Goal: Task Accomplishment & Management: Complete application form

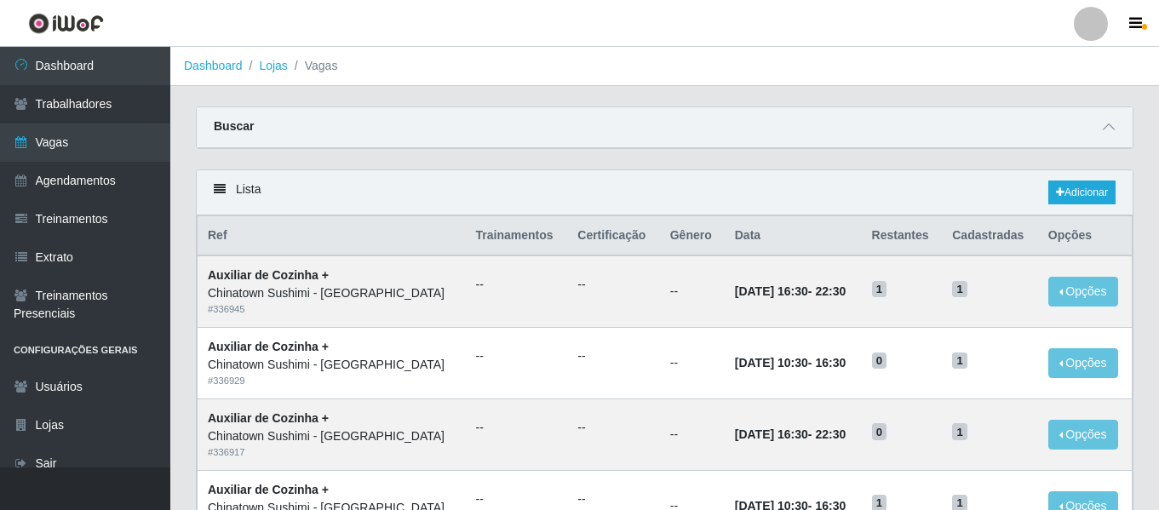
click at [1079, 20] on div at bounding box center [1091, 24] width 34 height 34
click at [1051, 129] on button "Sair" at bounding box center [1057, 132] width 153 height 35
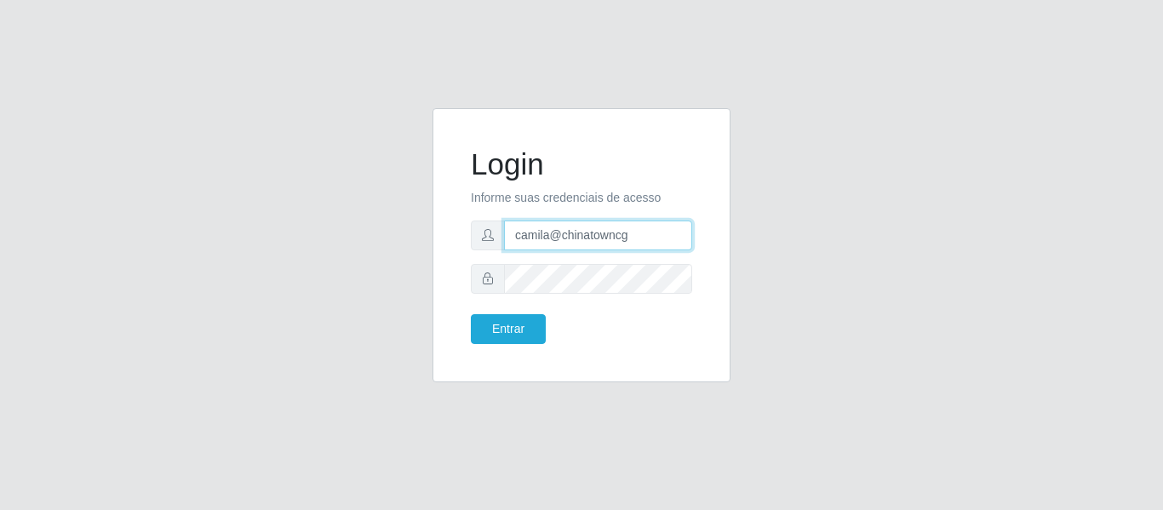
drag, startPoint x: 644, startPoint y: 235, endPoint x: 513, endPoint y: 232, distance: 130.3
click at [513, 232] on input "camila@chinatowncg" at bounding box center [598, 236] width 188 height 30
type input "camila@carnesecortes"
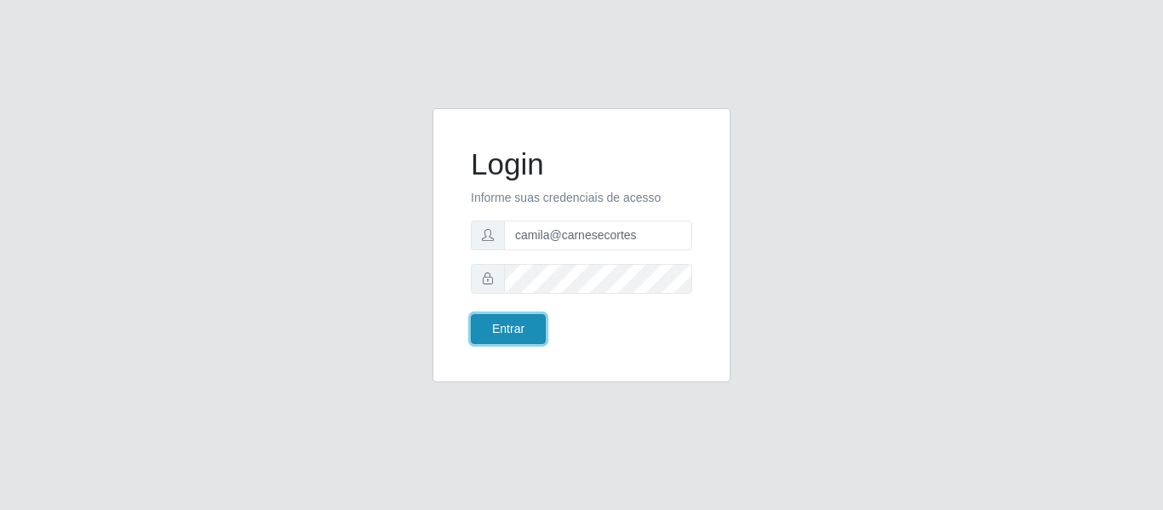
click at [517, 327] on button "Entrar" at bounding box center [508, 329] width 75 height 30
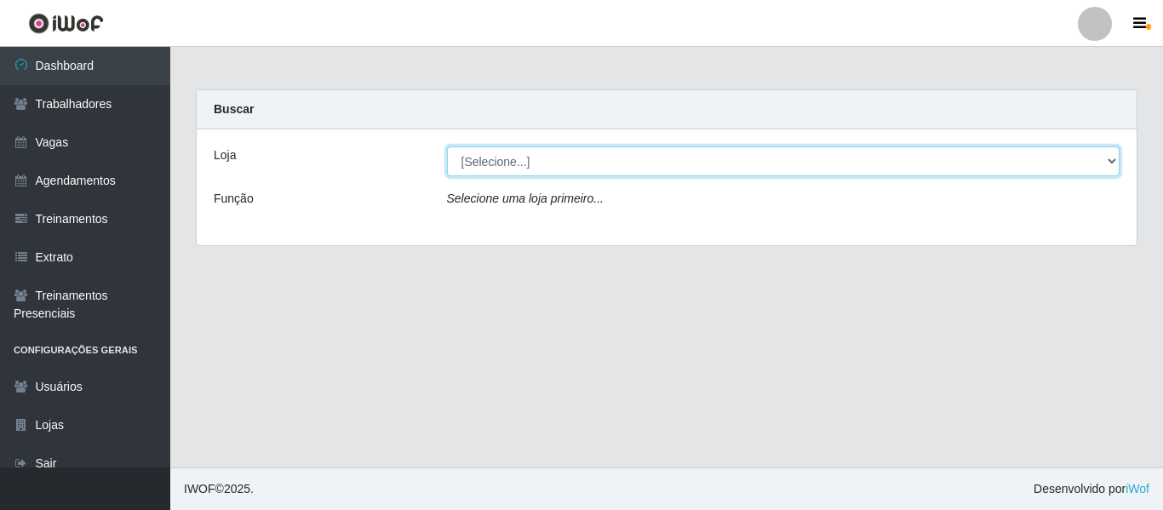
click at [526, 165] on select "[Selecione...] Carnes & Cortes" at bounding box center [783, 161] width 673 height 30
select select "433"
click at [447, 146] on select "[Selecione...] Carnes & Cortes" at bounding box center [783, 161] width 673 height 30
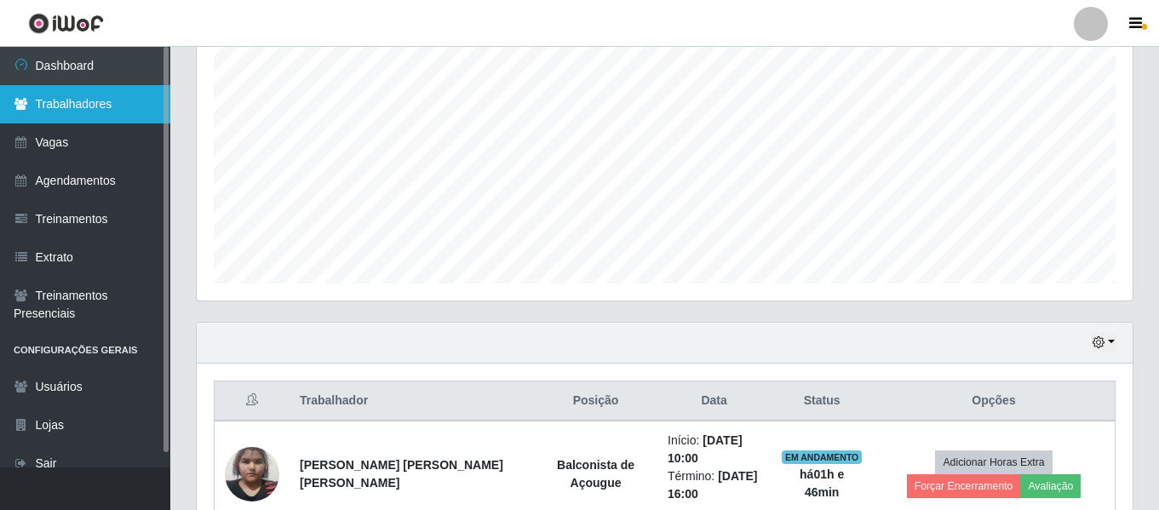
scroll to position [169, 0]
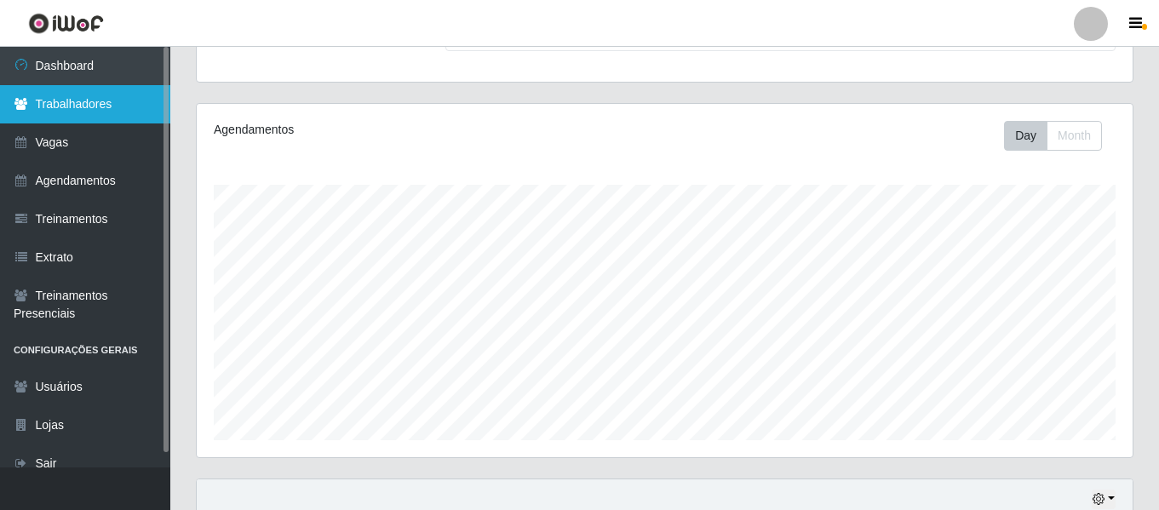
click at [106, 95] on link "Trabalhadores" at bounding box center [85, 104] width 170 height 38
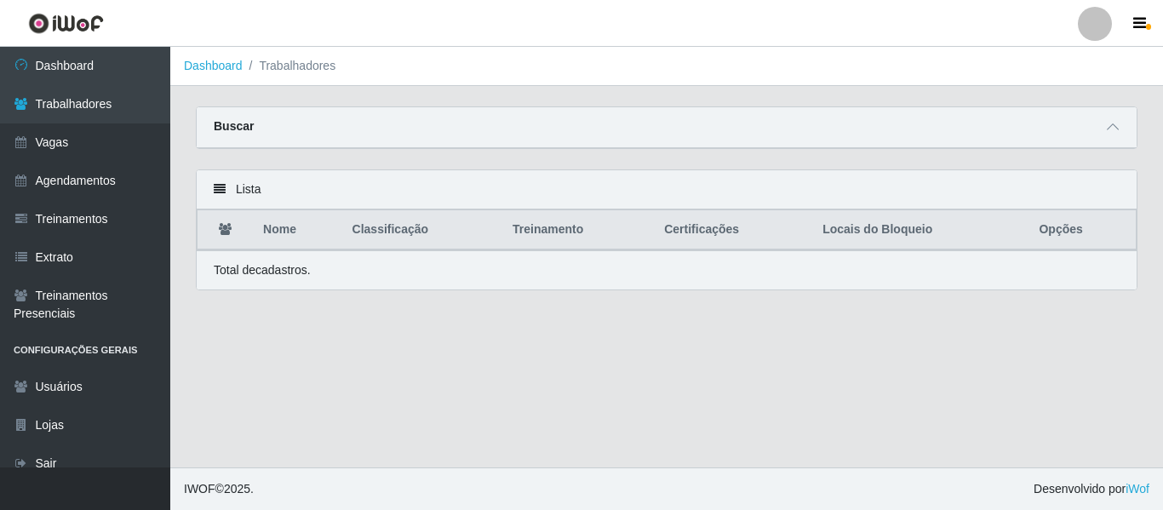
click at [1115, 117] on div at bounding box center [1113, 127] width 20 height 20
click at [1107, 133] on icon at bounding box center [1113, 127] width 12 height 12
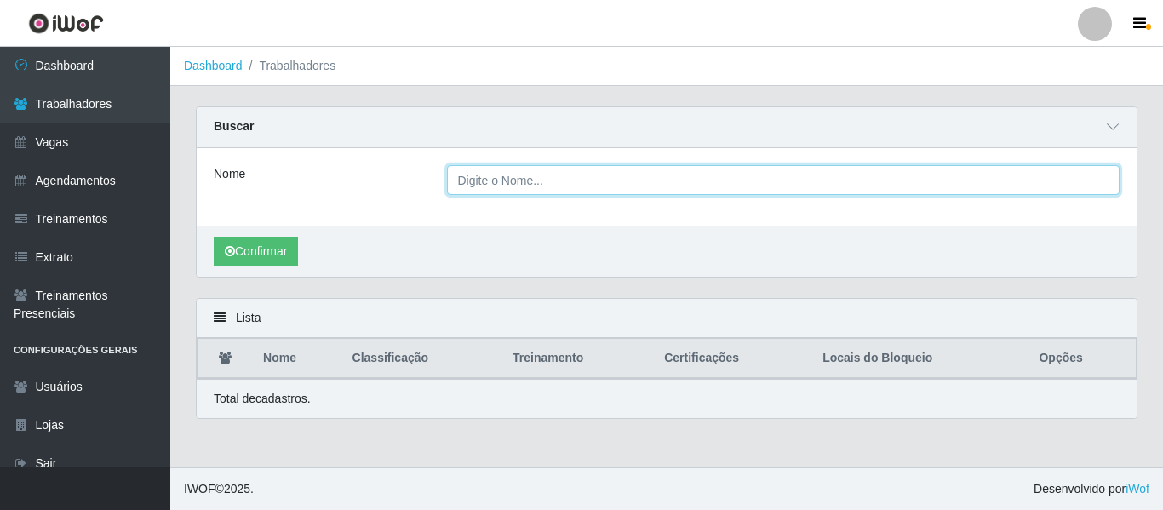
click at [466, 181] on input "Nome" at bounding box center [783, 180] width 673 height 30
paste input "[PERSON_NAME]"
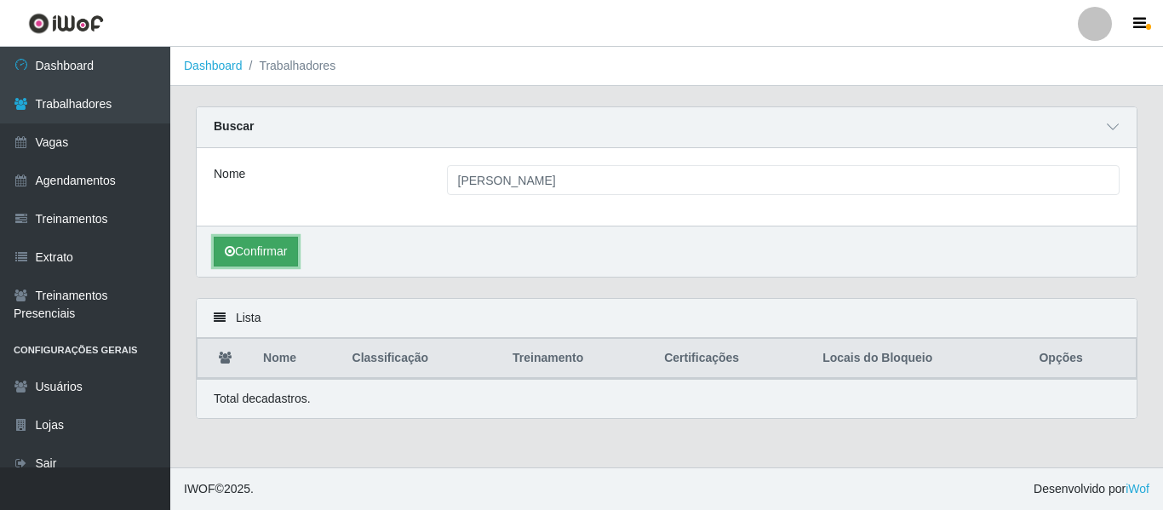
click at [260, 255] on button "Confirmar" at bounding box center [256, 252] width 84 height 30
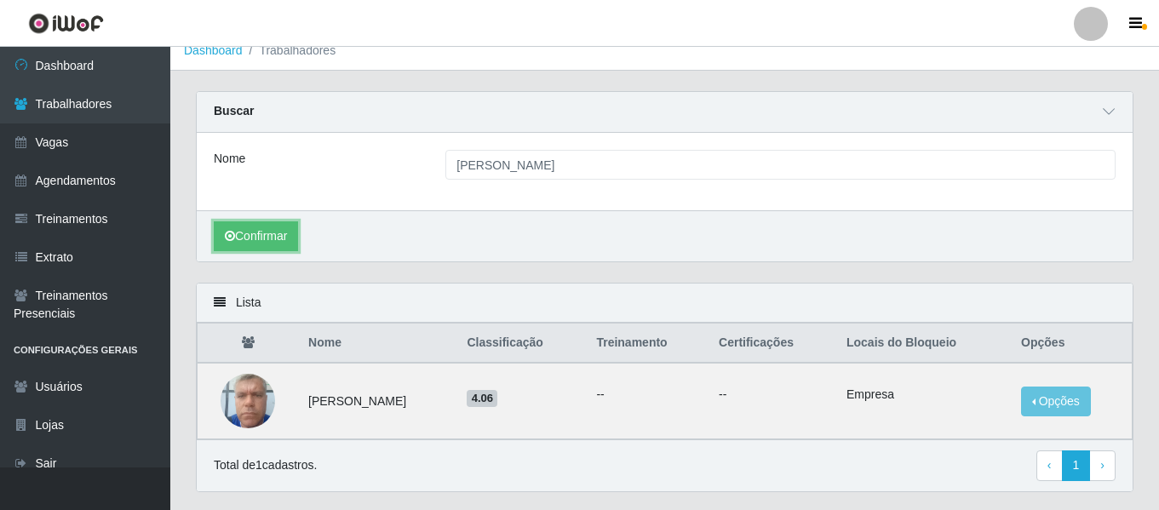
scroll to position [61, 0]
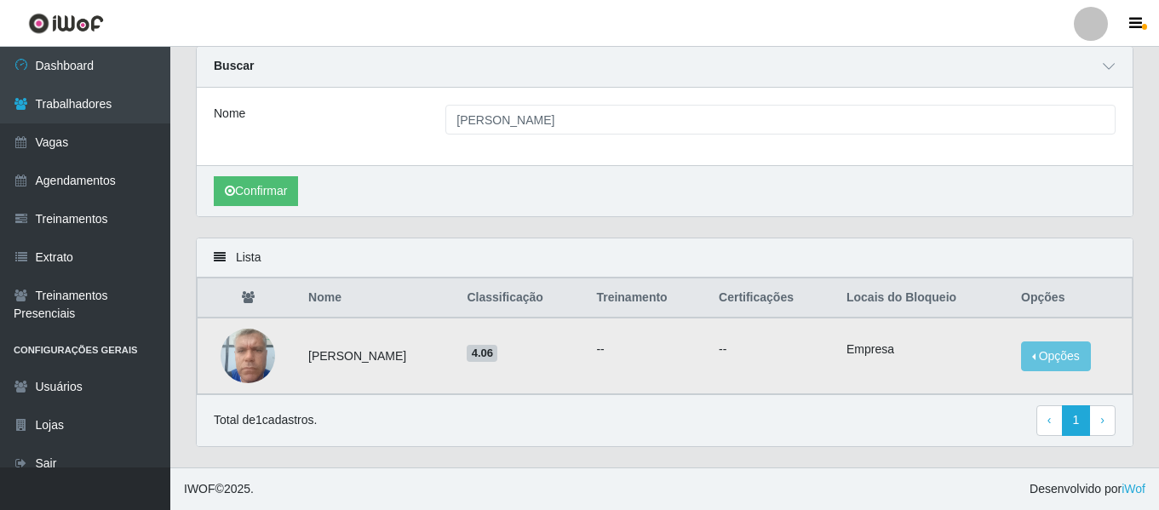
click at [261, 357] on img at bounding box center [248, 355] width 54 height 72
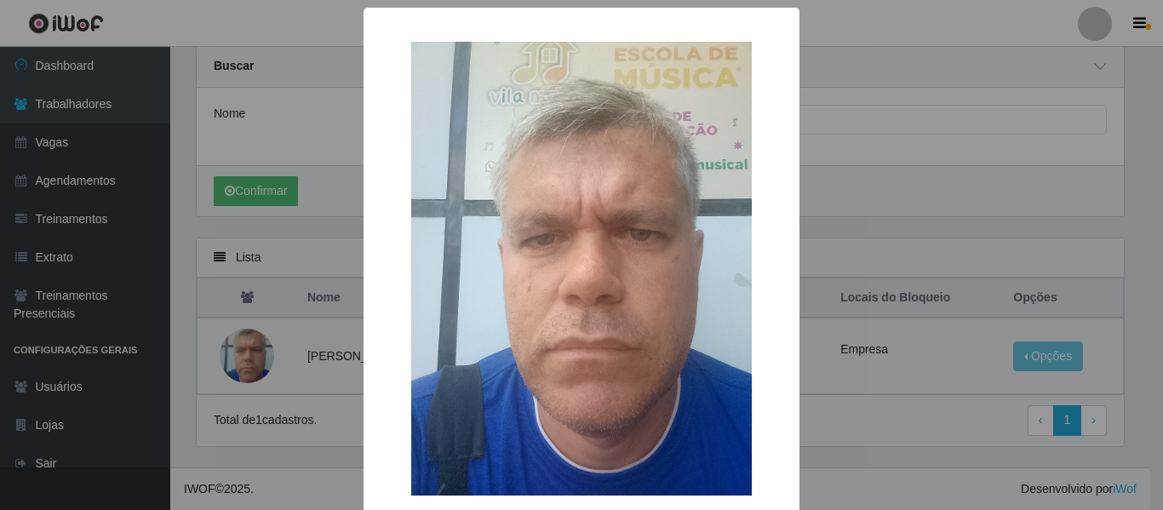
click at [266, 359] on div "× OK Cancel" at bounding box center [581, 255] width 1163 height 510
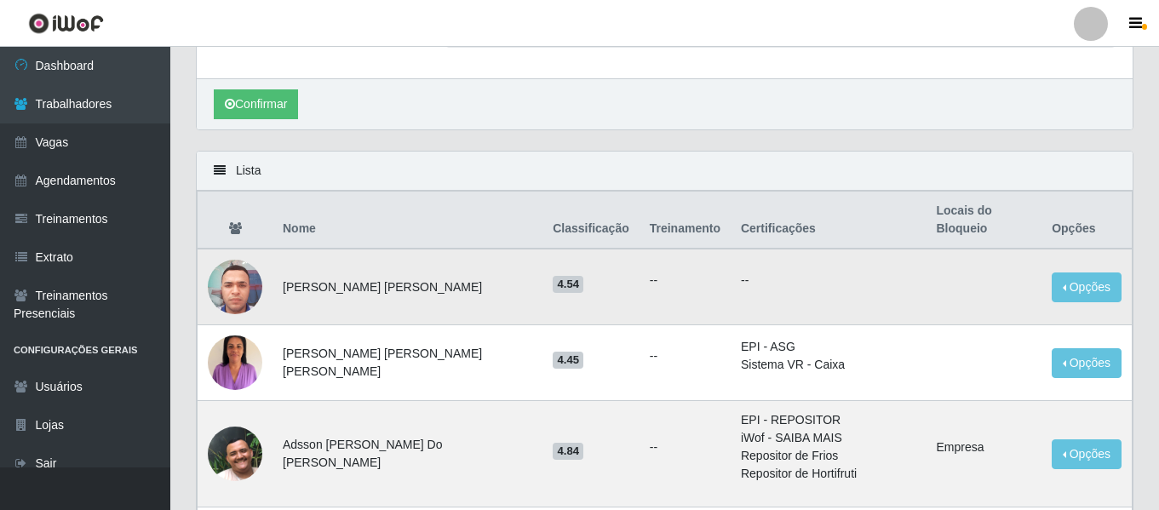
scroll to position [0, 0]
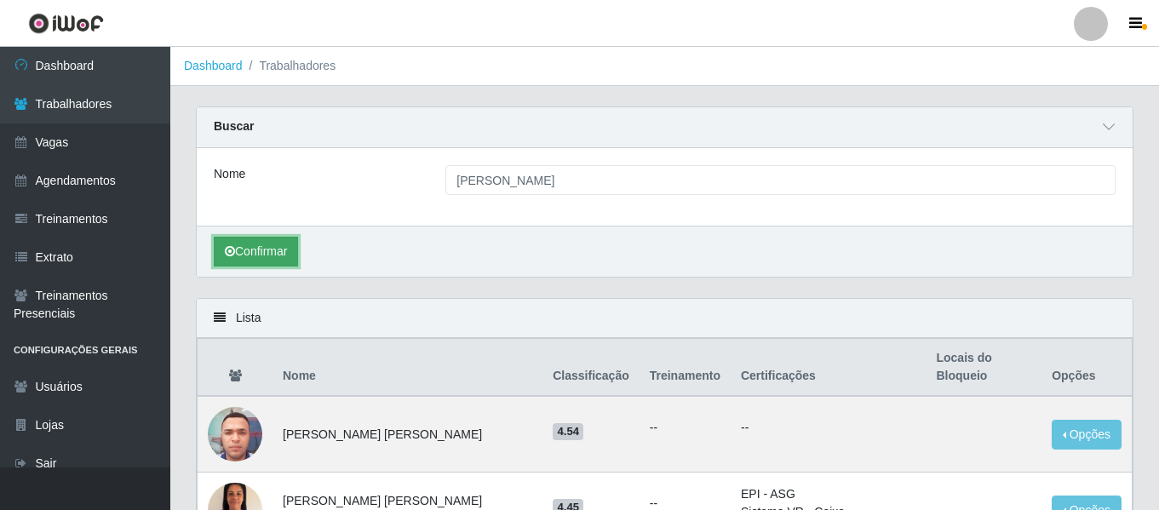
click at [261, 258] on button "Confirmar" at bounding box center [256, 252] width 84 height 30
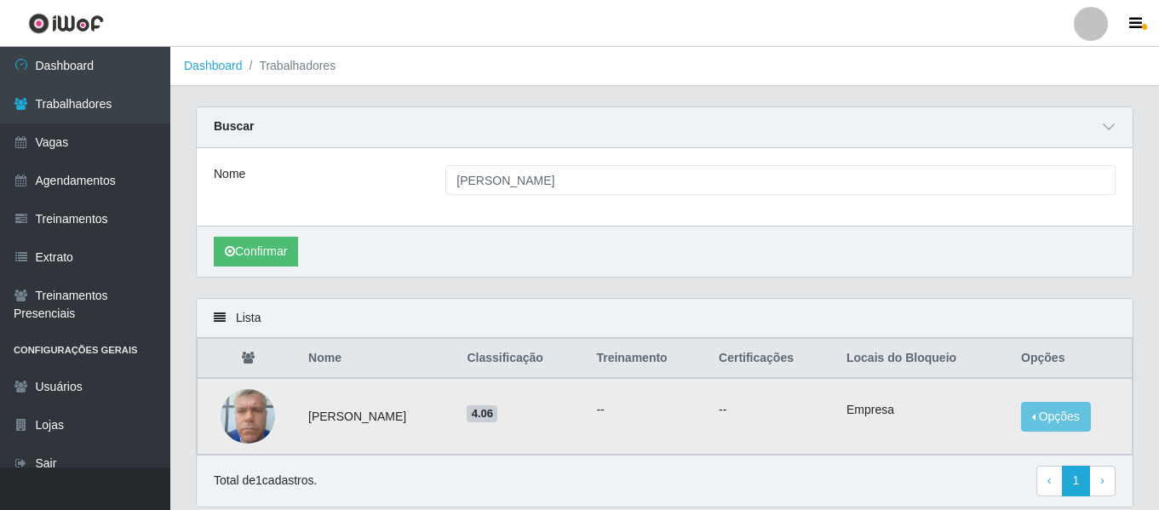
click at [234, 416] on img at bounding box center [248, 416] width 54 height 72
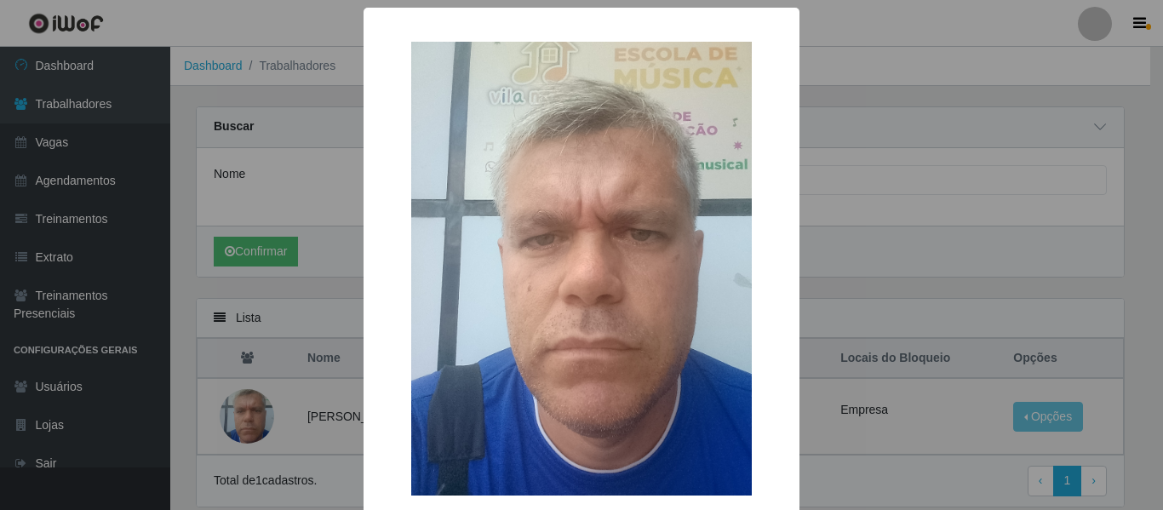
click at [242, 416] on div "× OK Cancel" at bounding box center [581, 255] width 1163 height 510
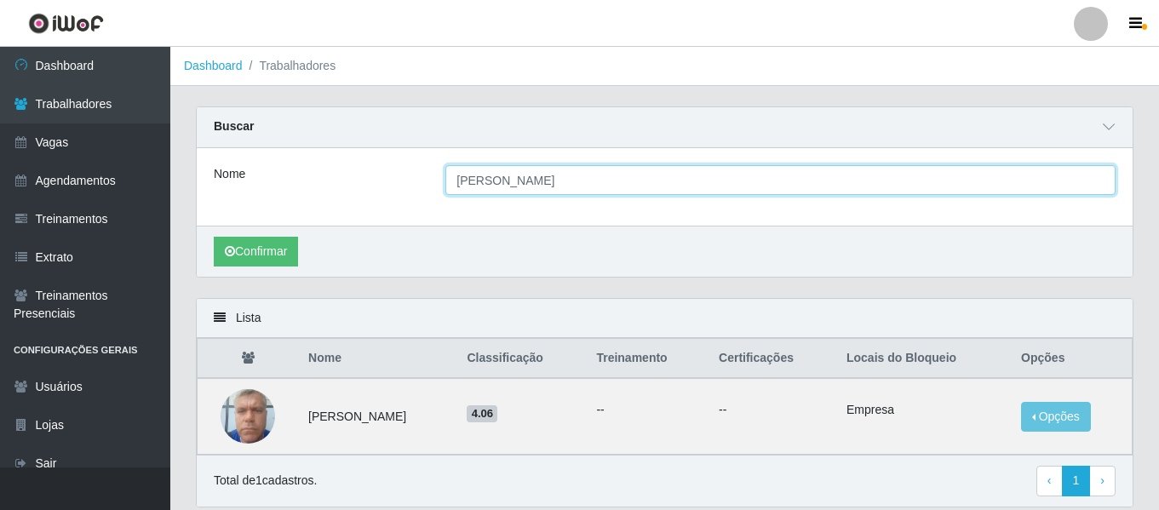
click at [574, 181] on input "[PERSON_NAME]" at bounding box center [780, 180] width 670 height 30
type input "[PERSON_NAME] [PERSON_NAME]"
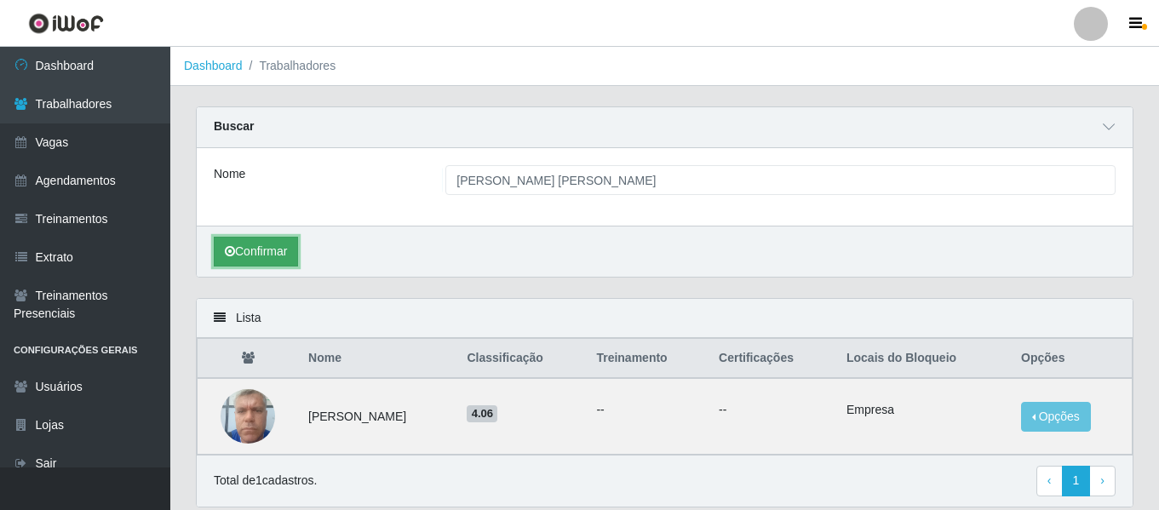
drag, startPoint x: 269, startPoint y: 250, endPoint x: 280, endPoint y: 250, distance: 11.1
click at [269, 250] on button "Confirmar" at bounding box center [256, 252] width 84 height 30
drag, startPoint x: 407, startPoint y: 343, endPoint x: 331, endPoint y: 315, distance: 80.8
click at [341, 318] on div "Lista" at bounding box center [665, 318] width 936 height 39
click at [261, 420] on img at bounding box center [248, 416] width 54 height 72
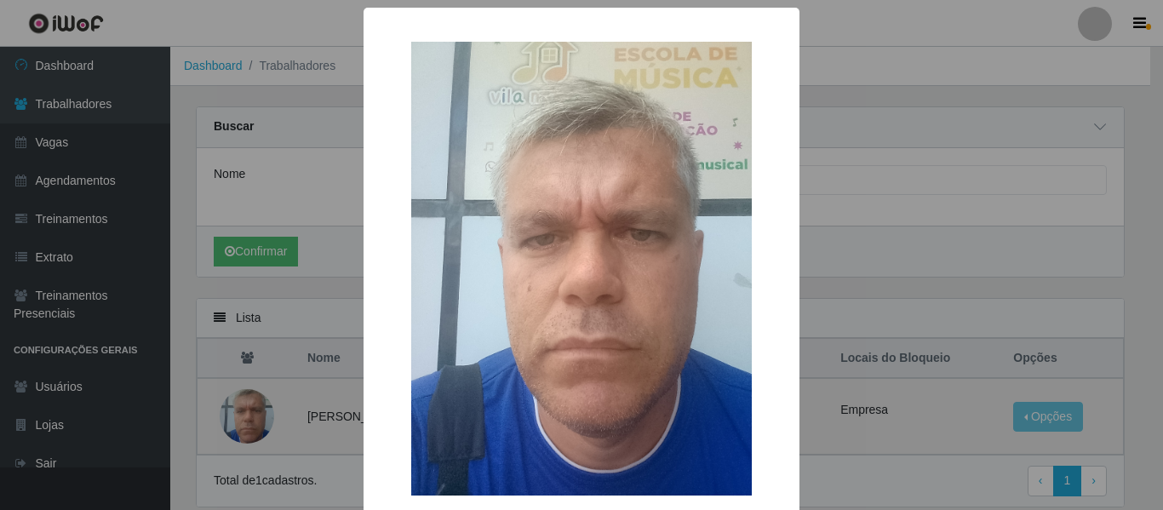
click at [261, 420] on div "× OK Cancel" at bounding box center [581, 255] width 1163 height 510
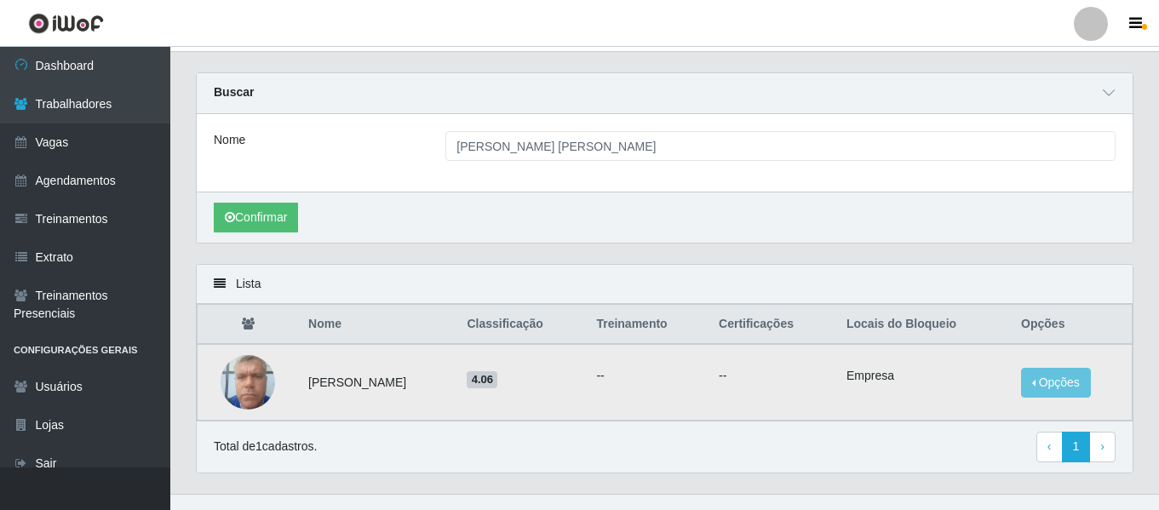
scroll to position [61, 0]
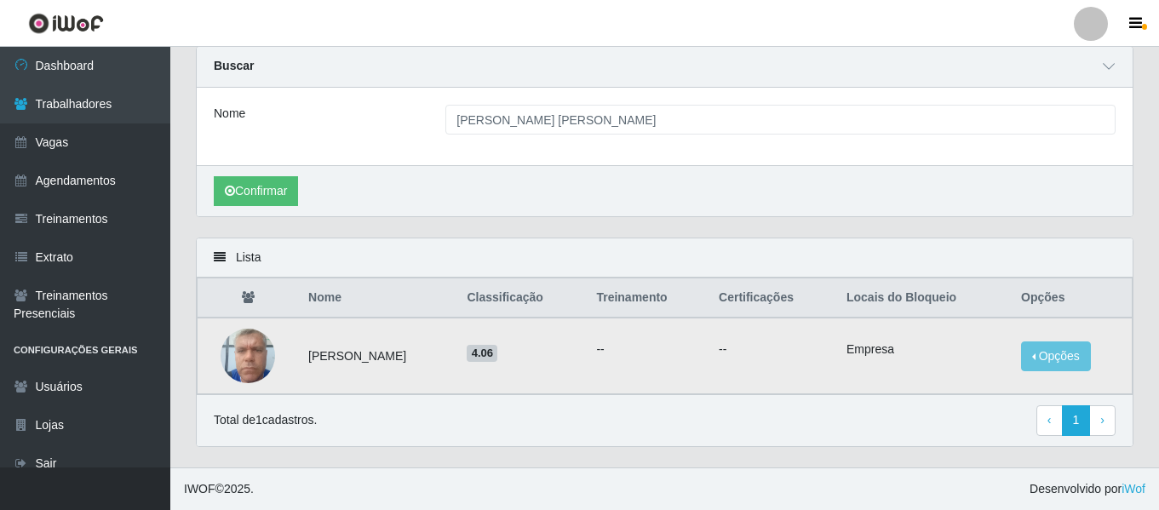
click at [277, 365] on td at bounding box center [248, 356] width 101 height 77
click at [265, 357] on img at bounding box center [248, 355] width 54 height 72
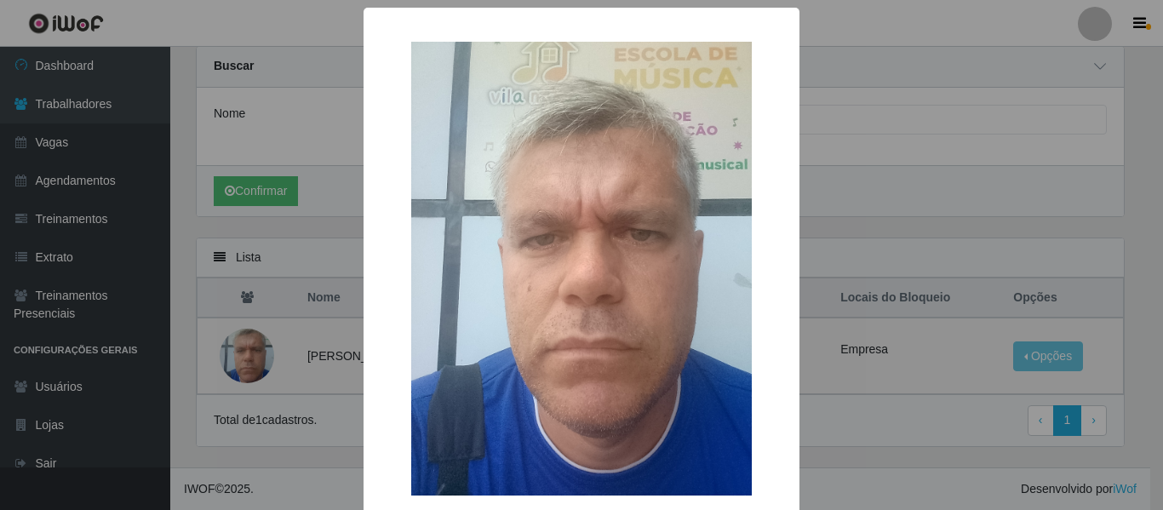
click at [902, 156] on div "× OK Cancel" at bounding box center [581, 255] width 1163 height 510
